Goal: Use online tool/utility: Use online tool/utility

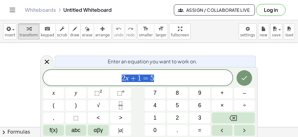
scroll to position [7, 0]
click at [174, 75] on span "2 x + 1 = 5" at bounding box center [138, 78] width 190 height 9
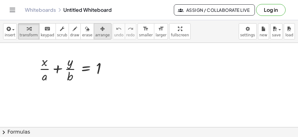
click at [100, 32] on icon "button" at bounding box center [102, 28] width 4 height 7
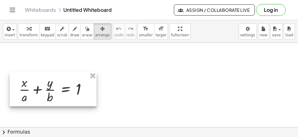
drag, startPoint x: 71, startPoint y: 64, endPoint x: 51, endPoint y: 85, distance: 29.0
click at [51, 85] on div at bounding box center [53, 89] width 87 height 34
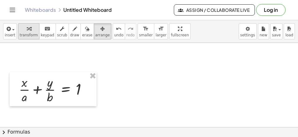
click at [27, 35] on span "transform" at bounding box center [29, 35] width 18 height 4
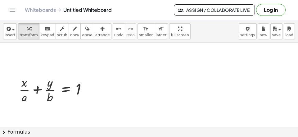
click at [23, 52] on div at bounding box center [149, 130] width 298 height 174
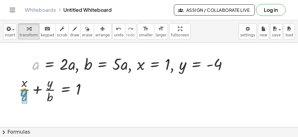
drag, startPoint x: 37, startPoint y: 64, endPoint x: 27, endPoint y: 94, distance: 32.0
click at [127, 64] on div "a , a = · 2 · a , b = · 5 · a , x = 1 , y = - 4" at bounding box center [127, 64] width 0 height 0
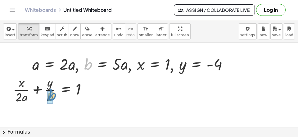
drag, startPoint x: 91, startPoint y: 66, endPoint x: 49, endPoint y: 97, distance: 51.5
click at [127, 64] on div "b , a = · 2 · a , b = · 5 · a , x = 1 , y = - 4" at bounding box center [127, 64] width 0 height 0
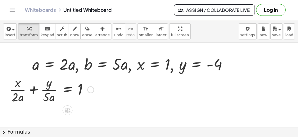
click at [91, 90] on div at bounding box center [90, 89] width 7 height 7
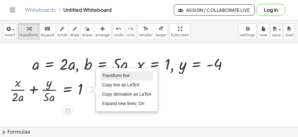
click at [112, 74] on span "Transform line" at bounding box center [116, 75] width 28 height 5
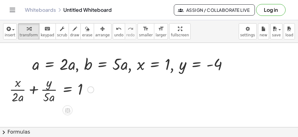
scroll to position [0, 0]
drag, startPoint x: 143, startPoint y: 65, endPoint x: 22, endPoint y: 86, distance: 122.6
click at [127, 64] on div "x , a = · 2 · a , b = · 5 · a , x = 1 , y = - 4" at bounding box center [127, 64] width 0 height 0
drag, startPoint x: 181, startPoint y: 69, endPoint x: 46, endPoint y: 88, distance: 135.9
click at [45, 85] on div "+ · x · a + · y · b = 1 + · x · 2 · a + · y · b = 1 + · x · 2 · a + · y · 5 · a…" at bounding box center [149, 130] width 298 height 174
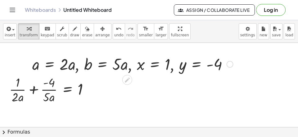
click at [34, 89] on div at bounding box center [51, 89] width 91 height 31
click at [34, 88] on div at bounding box center [51, 89] width 91 height 31
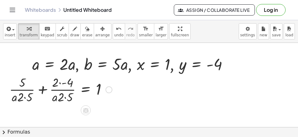
click at [42, 90] on div at bounding box center [60, 89] width 109 height 31
click at [42, 90] on div at bounding box center [73, 89] width 86 height 31
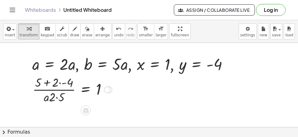
click at [63, 85] on div at bounding box center [73, 89] width 86 height 31
click at [64, 84] on div at bounding box center [76, 89] width 77 height 31
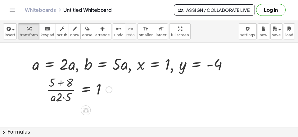
click at [65, 84] on div at bounding box center [80, 89] width 72 height 31
click at [65, 98] on div at bounding box center [81, 89] width 69 height 31
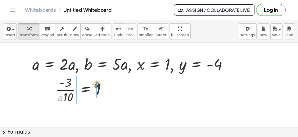
drag, startPoint x: 61, startPoint y: 99, endPoint x: 98, endPoint y: 85, distance: 38.9
click at [98, 85] on div at bounding box center [83, 89] width 63 height 31
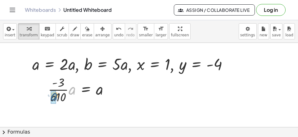
drag, startPoint x: 71, startPoint y: 91, endPoint x: 53, endPoint y: 97, distance: 19.1
click at [86, 90] on div "· a = · · - 3 10 · · a · a a" at bounding box center [86, 90] width 0 height 0
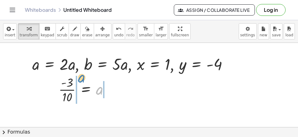
drag, startPoint x: 100, startPoint y: 90, endPoint x: 83, endPoint y: 78, distance: 20.8
click at [83, 78] on div at bounding box center [87, 89] width 62 height 31
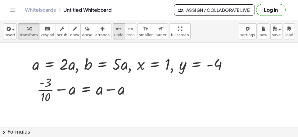
drag, startPoint x: 103, startPoint y: 32, endPoint x: 112, endPoint y: 37, distance: 10.4
click at [114, 32] on div "undo" at bounding box center [118, 28] width 9 height 7
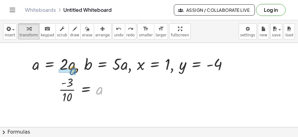
drag, startPoint x: 99, startPoint y: 92, endPoint x: 72, endPoint y: 75, distance: 31.6
click at [72, 74] on div at bounding box center [87, 89] width 62 height 31
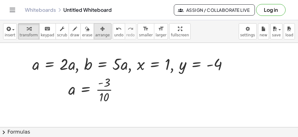
click at [95, 33] on span "arrange" at bounding box center [102, 35] width 15 height 4
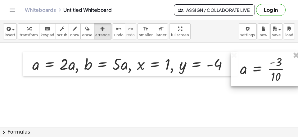
drag, startPoint x: 95, startPoint y: 95, endPoint x: 266, endPoint y: 70, distance: 173.3
click at [273, 70] on div at bounding box center [265, 69] width 69 height 34
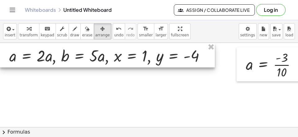
drag, startPoint x: 163, startPoint y: 60, endPoint x: 119, endPoint y: 51, distance: 44.1
click at [119, 51] on div at bounding box center [107, 55] width 215 height 24
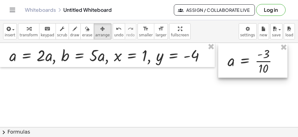
drag, startPoint x: 251, startPoint y: 61, endPoint x: 232, endPoint y: 57, distance: 18.7
click at [232, 57] on div at bounding box center [252, 61] width 69 height 34
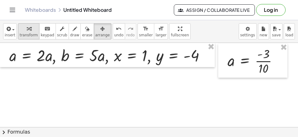
click at [23, 32] on div "button" at bounding box center [29, 28] width 18 height 7
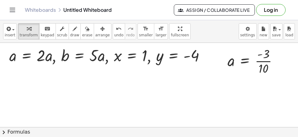
click at [19, 94] on div at bounding box center [154, 130] width 308 height 174
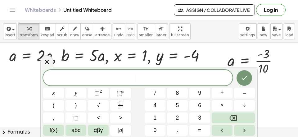
scroll to position [6, 0]
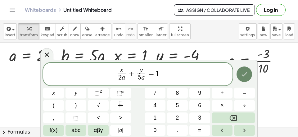
click at [245, 77] on icon "Done" at bounding box center [244, 74] width 7 height 7
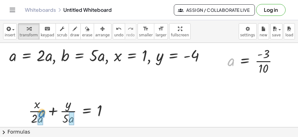
drag, startPoint x: 232, startPoint y: 64, endPoint x: 42, endPoint y: 116, distance: 196.4
click at [245, 61] on div "a · - 3 · 10 = a" at bounding box center [245, 61] width 0 height 0
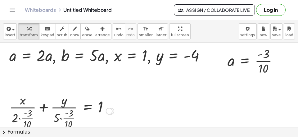
click at [19, 119] on div at bounding box center [61, 110] width 111 height 39
click at [24, 114] on div at bounding box center [62, 110] width 109 height 39
click at [63, 118] on div at bounding box center [67, 110] width 102 height 39
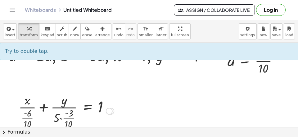
click at [60, 120] on div at bounding box center [67, 110] width 102 height 39
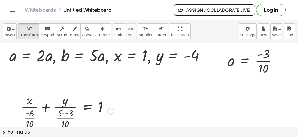
click at [65, 116] on div at bounding box center [67, 110] width 99 height 39
click at [65, 113] on div at bounding box center [67, 110] width 99 height 39
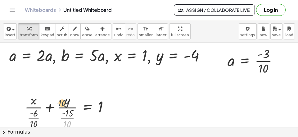
drag, startPoint x: 67, startPoint y: 122, endPoint x: 62, endPoint y: 99, distance: 23.0
click at [62, 99] on div at bounding box center [69, 110] width 95 height 39
drag, startPoint x: 66, startPoint y: 122, endPoint x: 62, endPoint y: 98, distance: 24.8
click at [62, 98] on div at bounding box center [69, 110] width 95 height 39
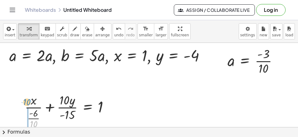
drag, startPoint x: 33, startPoint y: 122, endPoint x: 26, endPoint y: 100, distance: 23.1
click at [26, 100] on div at bounding box center [69, 110] width 95 height 39
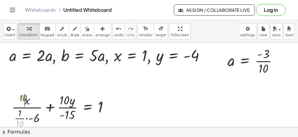
drag, startPoint x: 21, startPoint y: 122, endPoint x: 24, endPoint y: 97, distance: 26.0
click at [88, 111] on div "· 10 + · x · + · y · = 1 - 10 - · 10 6 15 · 1 · ·" at bounding box center [88, 111] width 0 height 0
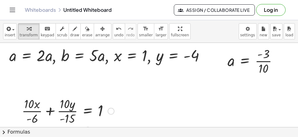
click at [51, 113] on div at bounding box center [68, 110] width 99 height 31
click at [51, 113] on div at bounding box center [52, 110] width 132 height 31
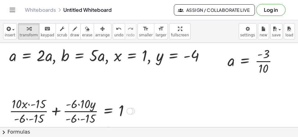
click at [60, 114] on div at bounding box center [72, 110] width 132 height 31
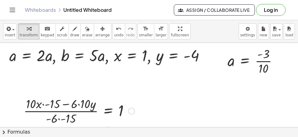
click at [61, 120] on div at bounding box center [79, 110] width 117 height 31
click at [66, 120] on div at bounding box center [79, 110] width 117 height 31
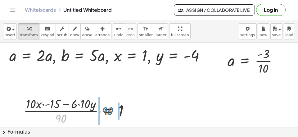
drag, startPoint x: 62, startPoint y: 118, endPoint x: 116, endPoint y: 109, distance: 54.3
click at [117, 109] on div at bounding box center [79, 110] width 117 height 31
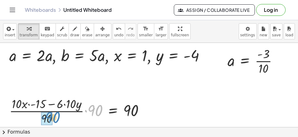
drag, startPoint x: 96, startPoint y: 111, endPoint x: 51, endPoint y: 118, distance: 45.9
click at [113, 111] on div "· 90 · x · y = 10 · 10 · · - 15 · − 6 · ( + ) · · 90 · 90 90" at bounding box center [113, 111] width 0 height 0
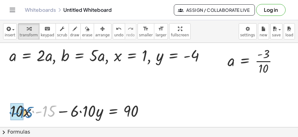
drag, startPoint x: 47, startPoint y: 111, endPoint x: 22, endPoint y: 112, distance: 25.5
click at [113, 111] on div "· - 15 · x · y = 10 · 10 · · - 15 · − 6 + 90" at bounding box center [113, 111] width 0 height 0
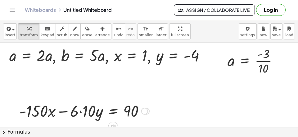
click at [81, 113] on div at bounding box center [84, 110] width 136 height 21
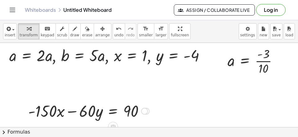
click at [112, 112] on div at bounding box center [88, 110] width 127 height 21
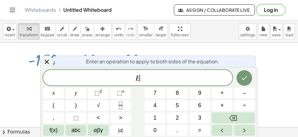
scroll to position [53, 0]
click at [248, 104] on button "÷" at bounding box center [244, 105] width 21 height 11
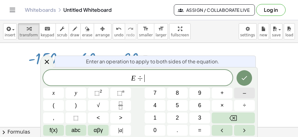
click at [244, 93] on span "–" at bounding box center [244, 93] width 3 height 8
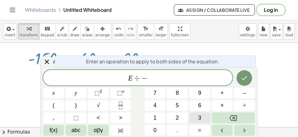
click at [199, 119] on span "3" at bounding box center [199, 118] width 3 height 8
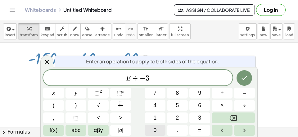
click at [156, 130] on span "0" at bounding box center [155, 130] width 3 height 8
click at [242, 77] on icon "Done" at bounding box center [244, 77] width 7 height 7
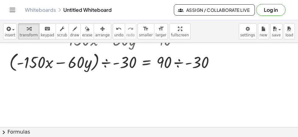
scroll to position [80, 0]
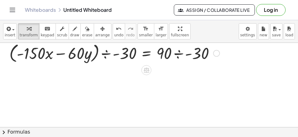
click at [106, 57] on div at bounding box center [114, 53] width 217 height 24
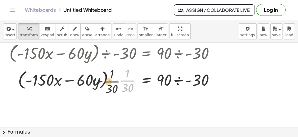
drag, startPoint x: 123, startPoint y: 78, endPoint x: 75, endPoint y: 79, distance: 48.2
click at [77, 80] on div at bounding box center [114, 80] width 217 height 31
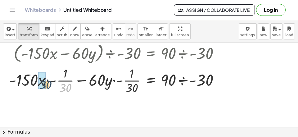
drag, startPoint x: 66, startPoint y: 91, endPoint x: 35, endPoint y: 83, distance: 32.1
click at [151, 81] on div "· 30 · x · y = · - · − + 90 150 60 · ÷ - 30 · - · 1 · 30 · - · 1 · 30" at bounding box center [151, 81] width 0 height 0
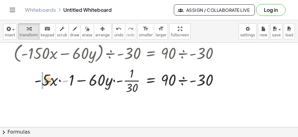
drag, startPoint x: 63, startPoint y: 82, endPoint x: 42, endPoint y: 83, distance: 21.2
click at [42, 83] on div at bounding box center [119, 80] width 217 height 31
click at [44, 85] on div at bounding box center [119, 80] width 217 height 31
click at [50, 83] on div at bounding box center [119, 80] width 217 height 31
click at [71, 85] on div at bounding box center [119, 80] width 217 height 31
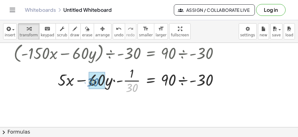
drag, startPoint x: 129, startPoint y: 90, endPoint x: 88, endPoint y: 85, distance: 40.8
click at [88, 85] on div at bounding box center [119, 80] width 217 height 31
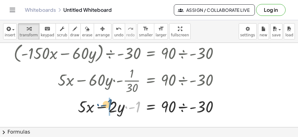
drag, startPoint x: 139, startPoint y: 107, endPoint x: 110, endPoint y: 105, distance: 29.3
click at [151, 107] on div "· - 1 · x · y = · · − + 90 · ÷ - 30 · - 1 5 2" at bounding box center [151, 107] width 0 height 0
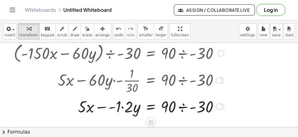
click at [110, 110] on div at bounding box center [119, 106] width 217 height 21
click at [114, 109] on div at bounding box center [119, 106] width 217 height 21
click at [114, 108] on div at bounding box center [119, 106] width 217 height 21
click at [115, 108] on div at bounding box center [119, 106] width 217 height 21
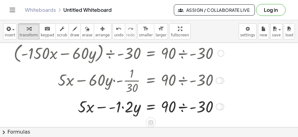
click at [113, 110] on div at bounding box center [119, 106] width 217 height 21
click at [109, 109] on div at bounding box center [119, 106] width 217 height 21
click at [110, 108] on div at bounding box center [119, 106] width 217 height 21
click at [111, 109] on div at bounding box center [119, 106] width 217 height 21
click at [111, 108] on div at bounding box center [119, 106] width 217 height 21
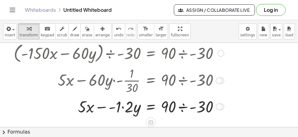
click at [123, 112] on div at bounding box center [119, 106] width 217 height 21
click at [120, 108] on div at bounding box center [119, 106] width 217 height 21
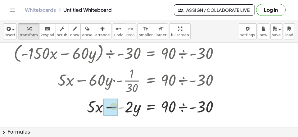
drag, startPoint x: 122, startPoint y: 107, endPoint x: 118, endPoint y: 107, distance: 3.4
click at [151, 107] on div "- · x · y = · − + 90 · ÷ - 30 · - 5 2" at bounding box center [151, 107] width 0 height 0
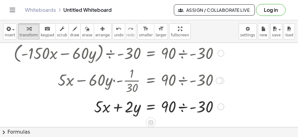
drag, startPoint x: 186, startPoint y: 105, endPoint x: 182, endPoint y: 108, distance: 4.4
click at [186, 105] on div at bounding box center [119, 106] width 217 height 21
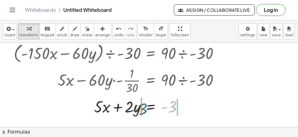
drag, startPoint x: 173, startPoint y: 108, endPoint x: 137, endPoint y: 115, distance: 37.4
click at [137, 115] on div at bounding box center [119, 106] width 217 height 21
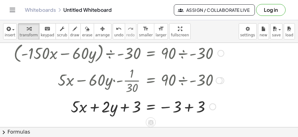
click at [186, 110] on div at bounding box center [119, 106] width 217 height 21
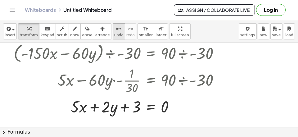
click at [114, 37] on span "undo" at bounding box center [118, 35] width 9 height 4
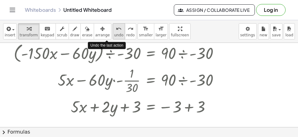
click at [114, 37] on span "undo" at bounding box center [118, 35] width 9 height 4
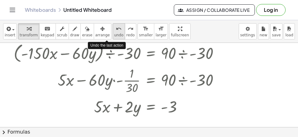
click at [114, 37] on span "undo" at bounding box center [118, 35] width 9 height 4
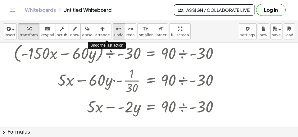
click at [114, 37] on span "undo" at bounding box center [118, 35] width 9 height 4
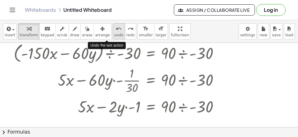
click at [114, 37] on span "undo" at bounding box center [118, 35] width 9 height 4
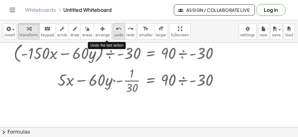
click at [114, 37] on span "undo" at bounding box center [118, 35] width 9 height 4
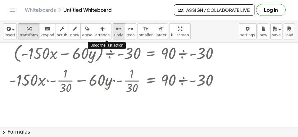
click at [114, 37] on span "undo" at bounding box center [118, 35] width 9 height 4
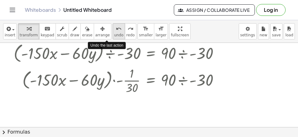
click at [114, 37] on span "undo" at bounding box center [118, 35] width 9 height 4
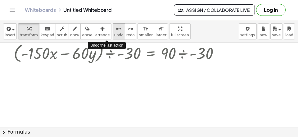
click at [114, 37] on span "undo" at bounding box center [118, 35] width 9 height 4
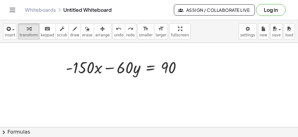
scroll to position [0, 0]
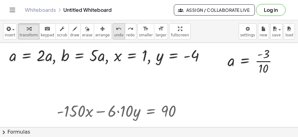
click at [116, 33] on icon "undo" at bounding box center [119, 28] width 6 height 7
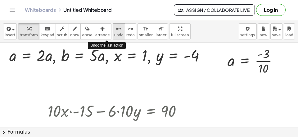
click at [116, 33] on icon "undo" at bounding box center [119, 28] width 6 height 7
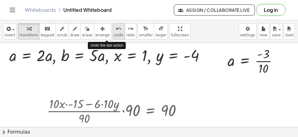
click at [116, 33] on icon "undo" at bounding box center [119, 28] width 6 height 7
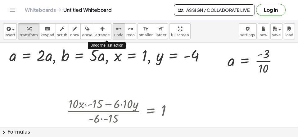
click at [116, 33] on icon "undo" at bounding box center [119, 28] width 6 height 7
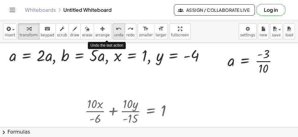
click at [116, 33] on icon "undo" at bounding box center [119, 28] width 6 height 7
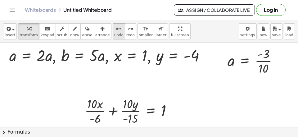
click at [114, 35] on span "undo" at bounding box center [118, 35] width 9 height 4
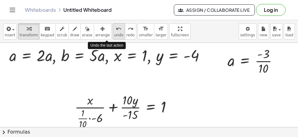
click at [114, 35] on span "undo" at bounding box center [118, 35] width 9 height 4
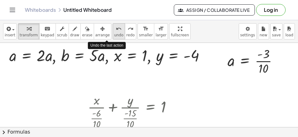
click at [114, 35] on span "undo" at bounding box center [118, 35] width 9 height 4
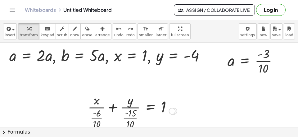
click at [99, 121] on div at bounding box center [132, 110] width 95 height 39
click at [133, 122] on div at bounding box center [132, 110] width 95 height 39
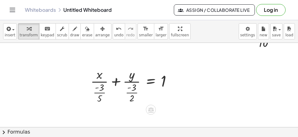
scroll to position [40, 0]
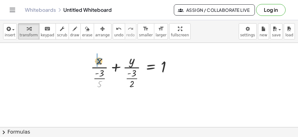
drag, startPoint x: 100, startPoint y: 83, endPoint x: 99, endPoint y: 60, distance: 23.6
click at [99, 60] on div at bounding box center [134, 70] width 93 height 39
drag, startPoint x: 129, startPoint y: 84, endPoint x: 124, endPoint y: 58, distance: 25.8
click at [124, 58] on div at bounding box center [134, 70] width 92 height 39
drag, startPoint x: 129, startPoint y: 80, endPoint x: 128, endPoint y: 67, distance: 12.4
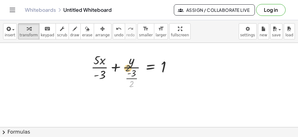
click at [128, 67] on div at bounding box center [134, 70] width 92 height 39
drag, startPoint x: 128, startPoint y: 81, endPoint x: 125, endPoint y: 63, distance: 19.0
click at [125, 63] on div at bounding box center [134, 70] width 92 height 39
drag, startPoint x: 128, startPoint y: 74, endPoint x: 118, endPoint y: 69, distance: 11.5
click at [151, 71] on div "- + · x · + · y · = 1 - 3 · 5 · - 3 · 2" at bounding box center [151, 71] width 0 height 0
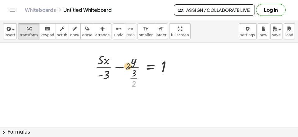
drag, startPoint x: 129, startPoint y: 78, endPoint x: 126, endPoint y: 61, distance: 17.6
click at [126, 61] on div at bounding box center [136, 70] width 88 height 39
drag, startPoint x: 131, startPoint y: 84, endPoint x: 126, endPoint y: 57, distance: 27.8
click at [126, 57] on div at bounding box center [136, 70] width 88 height 39
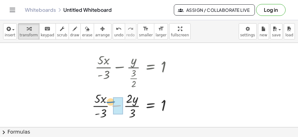
drag, startPoint x: 116, startPoint y: 105, endPoint x: 107, endPoint y: 102, distance: 9.1
click at [108, 102] on div at bounding box center [134, 105] width 91 height 31
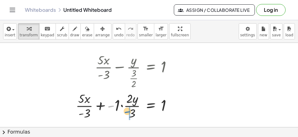
drag, startPoint x: 110, startPoint y: 107, endPoint x: 131, endPoint y: 112, distance: 21.3
click at [131, 112] on div at bounding box center [127, 105] width 108 height 31
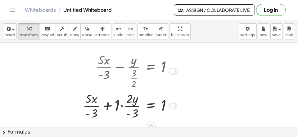
click at [120, 108] on div at bounding box center [130, 105] width 101 height 31
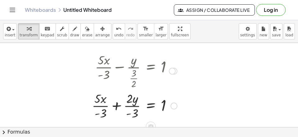
click at [118, 106] on div at bounding box center [134, 105] width 91 height 31
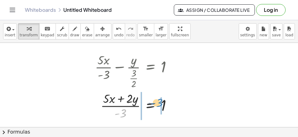
drag, startPoint x: 125, startPoint y: 115, endPoint x: 162, endPoint y: 105, distance: 38.2
click at [151, 106] on div "· - 3 · x · · y = 1 - 3 · 5 · 2 · ( + + )" at bounding box center [151, 106] width 0 height 0
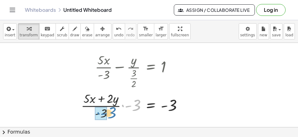
drag, startPoint x: 137, startPoint y: 107, endPoint x: 107, endPoint y: 114, distance: 30.7
click at [108, 114] on div at bounding box center [134, 105] width 113 height 31
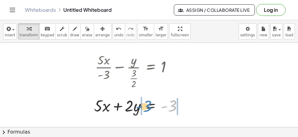
drag, startPoint x: 173, startPoint y: 108, endPoint x: 141, endPoint y: 110, distance: 31.8
click at [151, 106] on div "- 3 · x · y = · 5 · 2 + + - 3" at bounding box center [151, 106] width 0 height 0
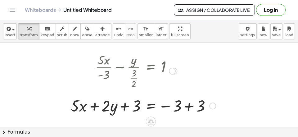
click at [188, 110] on div at bounding box center [143, 105] width 151 height 21
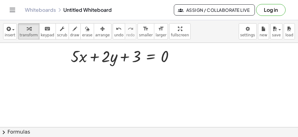
scroll to position [168, 0]
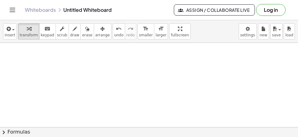
click at [23, 52] on div at bounding box center [154, 43] width 308 height 336
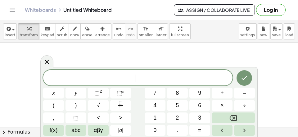
scroll to position [6, 0]
click at [184, 117] on button "2" at bounding box center [177, 117] width 21 height 11
click at [163, 108] on button "4" at bounding box center [155, 105] width 21 height 11
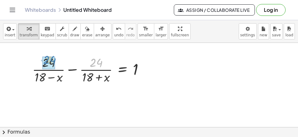
drag, startPoint x: 96, startPoint y: 66, endPoint x: 48, endPoint y: 63, distance: 48.9
click at [123, 70] on div "· 24 + · 24 · ( + 18 − x ) − · 24 · ( + 18 + x ) = 1" at bounding box center [123, 70] width 0 height 0
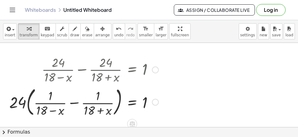
click at [74, 104] on div at bounding box center [83, 102] width 155 height 34
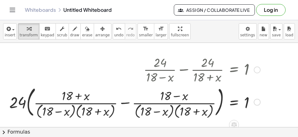
click at [123, 105] on div at bounding box center [134, 101] width 257 height 35
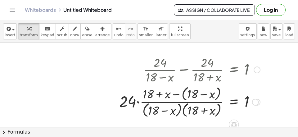
click at [190, 95] on div at bounding box center [189, 101] width 147 height 34
click at [189, 94] on div at bounding box center [189, 101] width 147 height 34
click at [183, 92] on div at bounding box center [189, 101] width 147 height 34
click at [183, 92] on div at bounding box center [189, 101] width 147 height 33
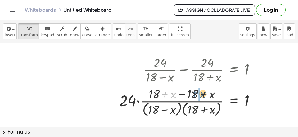
drag, startPoint x: 170, startPoint y: 94, endPoint x: 200, endPoint y: 93, distance: 30.1
click at [200, 93] on div at bounding box center [189, 101] width 147 height 33
click at [204, 94] on div at bounding box center [189, 101] width 147 height 33
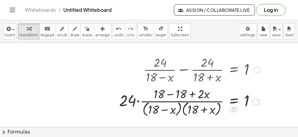
click at [177, 95] on div at bounding box center [189, 101] width 147 height 33
click at [141, 104] on div at bounding box center [189, 101] width 147 height 33
click at [139, 104] on div at bounding box center [189, 101] width 147 height 33
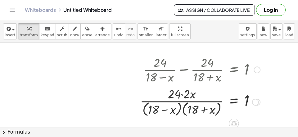
click at [183, 94] on div at bounding box center [200, 101] width 126 height 33
click at [183, 114] on div at bounding box center [200, 101] width 126 height 33
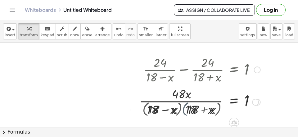
click at [184, 113] on div at bounding box center [187, 101] width 151 height 31
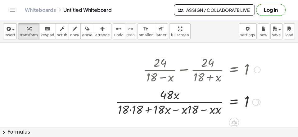
click at [174, 112] on div at bounding box center [187, 101] width 151 height 31
click at [174, 112] on div at bounding box center [201, 101] width 123 height 31
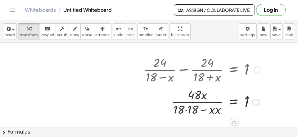
click at [189, 109] on div at bounding box center [201, 101] width 123 height 31
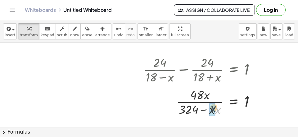
drag, startPoint x: 216, startPoint y: 111, endPoint x: 213, endPoint y: 109, distance: 3.6
click at [234, 102] on div "· x · = 1 x · · 48 ( + − · x · x ) 324" at bounding box center [234, 102] width 0 height 0
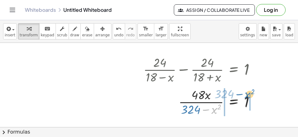
drag, startPoint x: 216, startPoint y: 108, endPoint x: 249, endPoint y: 100, distance: 33.4
click at [256, 94] on div at bounding box center [201, 101] width 123 height 31
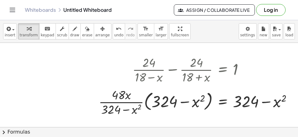
scroll to position [168, 16]
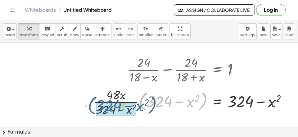
drag, startPoint x: 205, startPoint y: 101, endPoint x: 154, endPoint y: 106, distance: 51.8
click at [154, 106] on div at bounding box center [192, 101] width 205 height 31
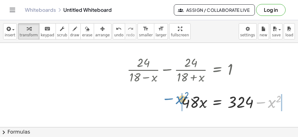
drag, startPoint x: 262, startPoint y: 103, endPoint x: 163, endPoint y: 101, distance: 98.8
click at [165, 101] on div at bounding box center [209, 101] width 171 height 21
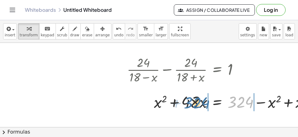
drag, startPoint x: 231, startPoint y: 102, endPoint x: 189, endPoint y: 104, distance: 42.6
click at [189, 104] on div at bounding box center [223, 101] width 199 height 21
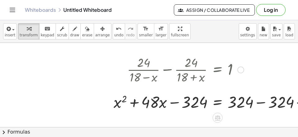
click at [258, 103] on div at bounding box center [237, 101] width 253 height 21
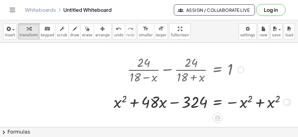
drag, startPoint x: 265, startPoint y: 105, endPoint x: 258, endPoint y: 105, distance: 7.2
click at [265, 105] on div at bounding box center [203, 101] width 184 height 21
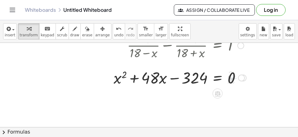
scroll to position [208, 16]
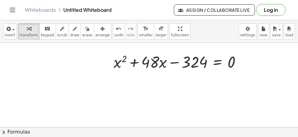
click at [140, 131] on button "chevron_right Formulas" at bounding box center [149, 132] width 298 height 10
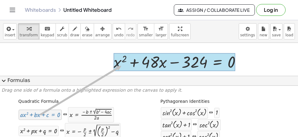
drag, startPoint x: 35, startPoint y: 114, endPoint x: 121, endPoint y: 66, distance: 98.8
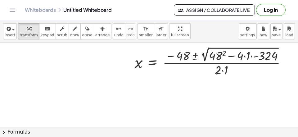
scroll to position [208, 82]
click at [217, 55] on div at bounding box center [176, 61] width 235 height 33
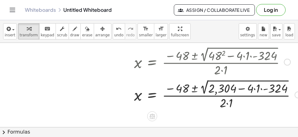
click at [256, 89] on div at bounding box center [182, 94] width 246 height 33
click at [259, 91] on div at bounding box center [178, 94] width 239 height 33
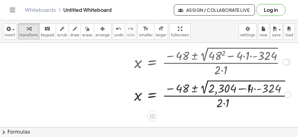
click at [259, 91] on div at bounding box center [177, 94] width 236 height 33
click at [258, 90] on div at bounding box center [177, 94] width 236 height 33
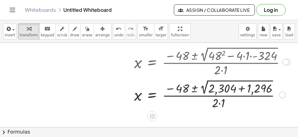
click at [243, 93] on div at bounding box center [176, 94] width 235 height 33
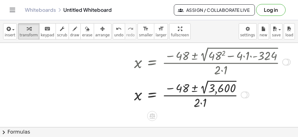
click at [211, 91] on div at bounding box center [176, 94] width 235 height 32
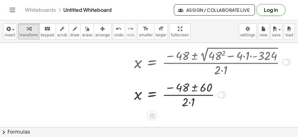
click at [188, 104] on div at bounding box center [176, 94] width 235 height 31
click at [191, 101] on div at bounding box center [176, 94] width 235 height 31
click at [194, 89] on div at bounding box center [176, 94] width 235 height 31
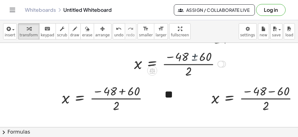
scroll to position [248, 82]
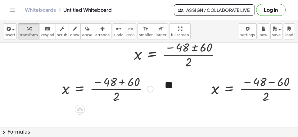
click at [126, 82] on div at bounding box center [108, 88] width 98 height 31
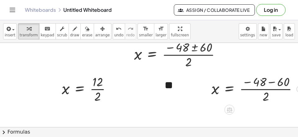
click at [272, 81] on div at bounding box center [258, 88] width 98 height 31
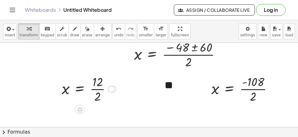
click at [106, 93] on div at bounding box center [89, 88] width 61 height 31
click at [257, 86] on div at bounding box center [245, 88] width 72 height 31
click at [259, 89] on div at bounding box center [245, 88] width 72 height 31
